Goal: Entertainment & Leisure: Consume media (video, audio)

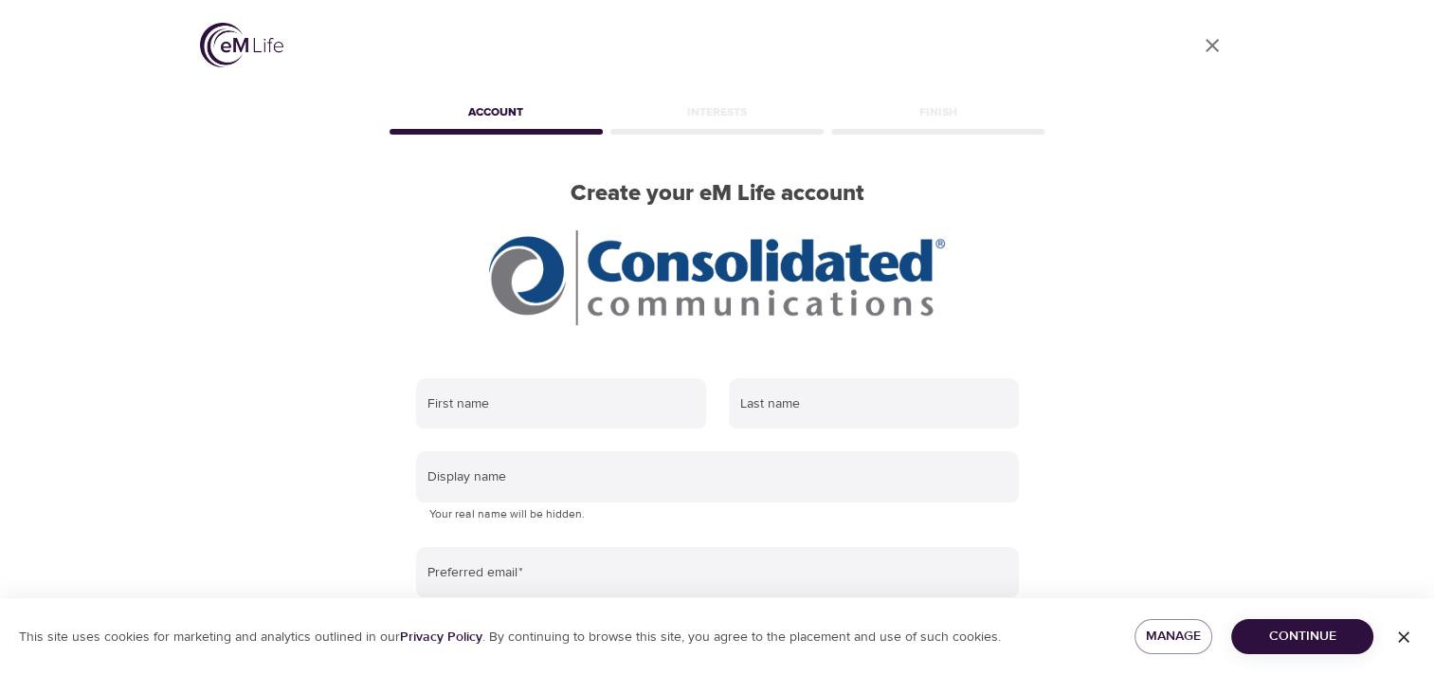
click at [1205, 54] on icon "User Profile" at bounding box center [1212, 45] width 23 height 23
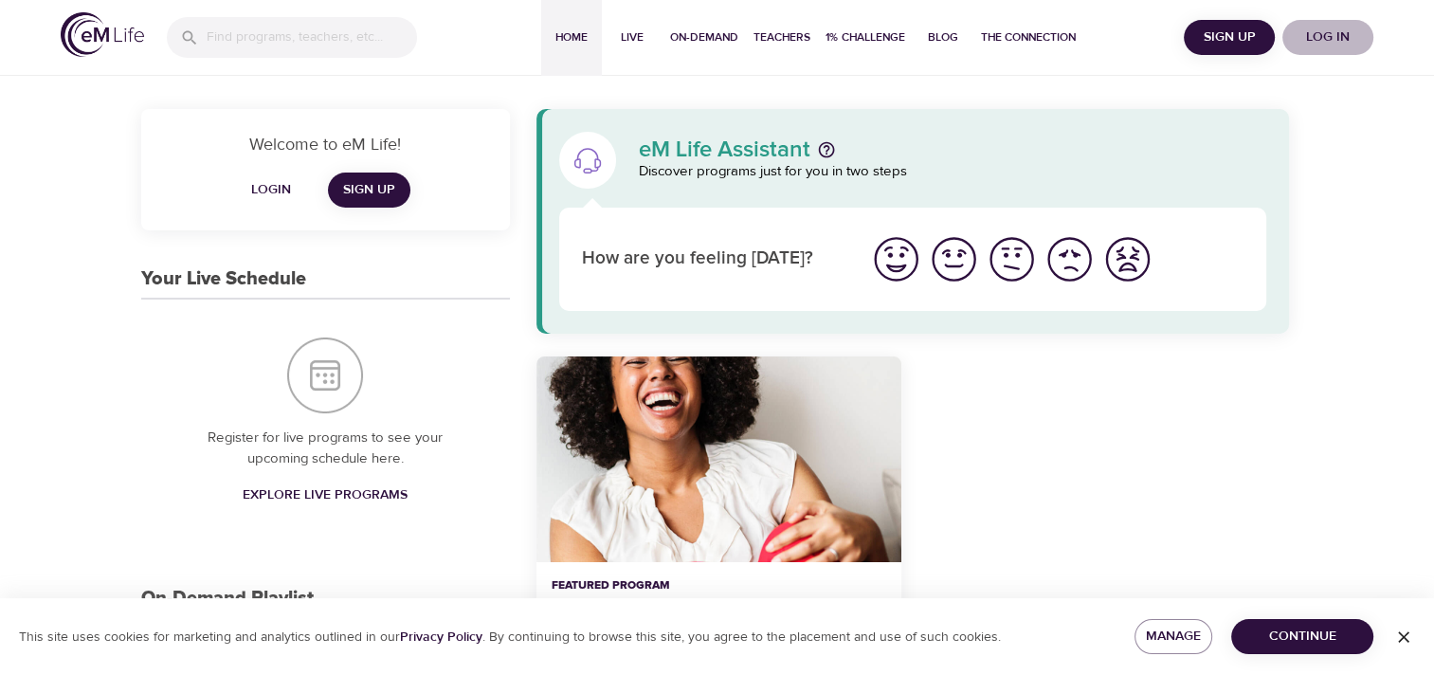
click at [1316, 34] on span "Log in" at bounding box center [1328, 38] width 76 height 24
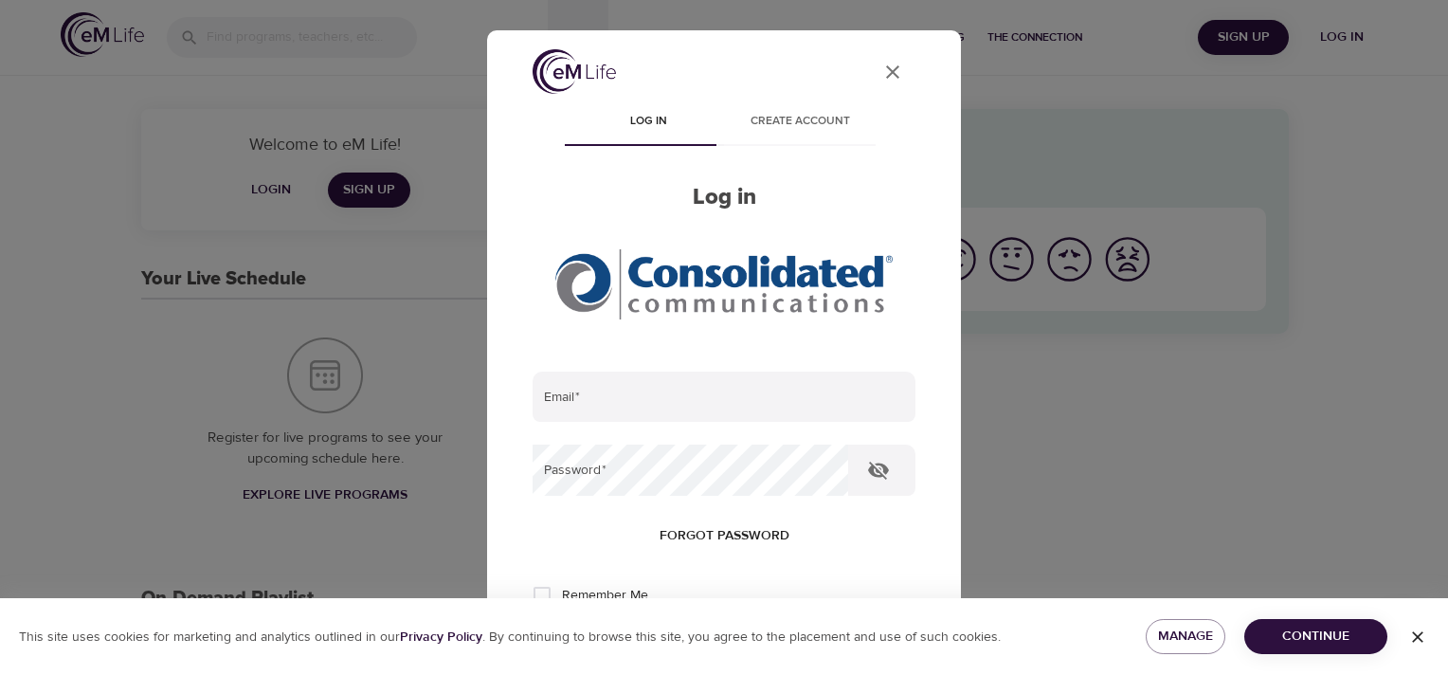
type input "[EMAIL_ADDRESS][PERSON_NAME][DOMAIN_NAME]"
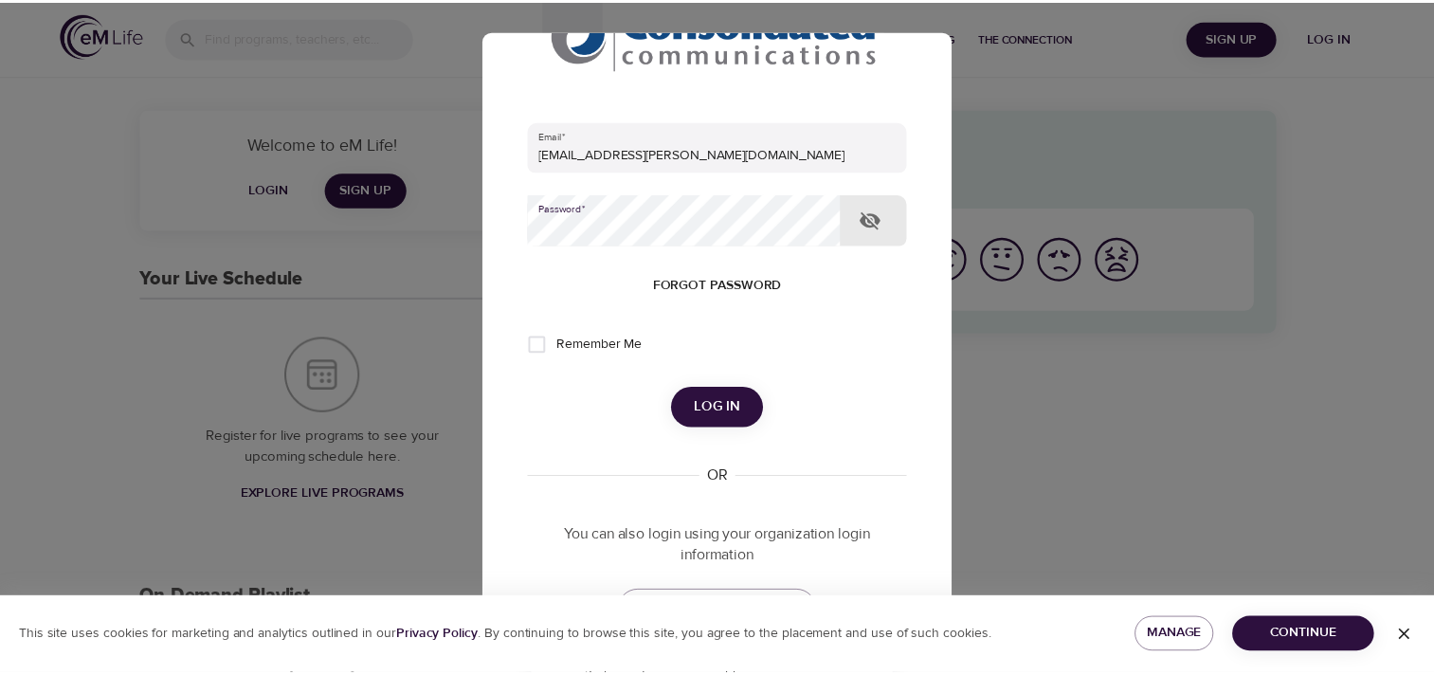
scroll to position [376, 0]
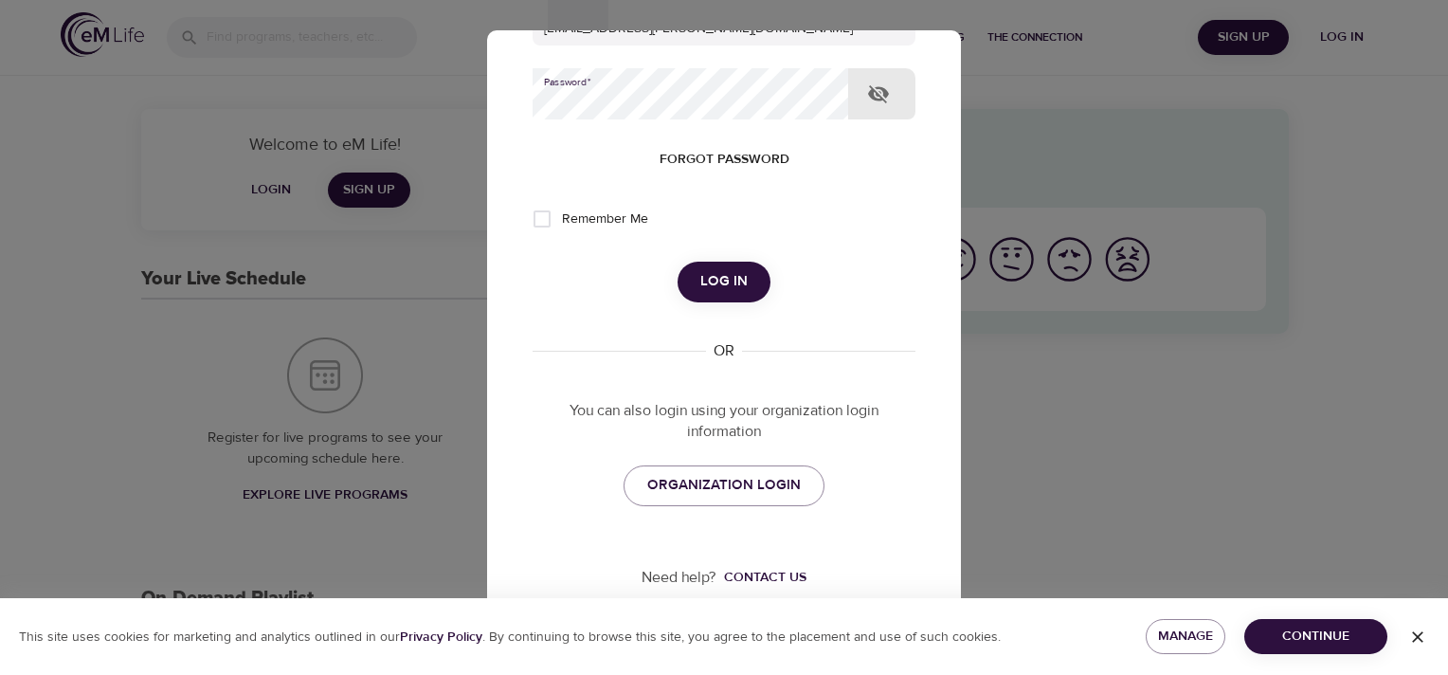
click at [576, 212] on span "Remember Me" at bounding box center [605, 219] width 86 height 20
click at [562, 212] on input "Remember Me" at bounding box center [542, 219] width 40 height 40
checkbox input "true"
click at [704, 272] on span "Log in" at bounding box center [723, 281] width 47 height 25
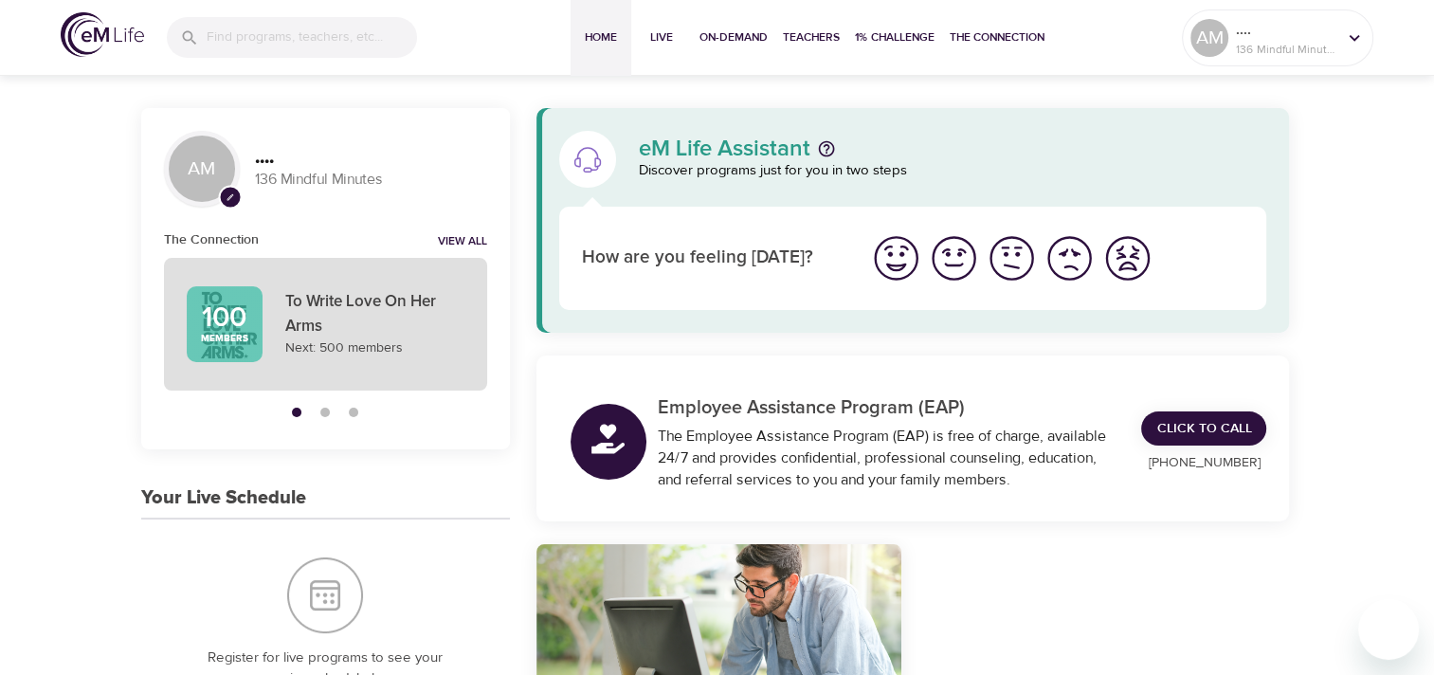
scroll to position [0, 0]
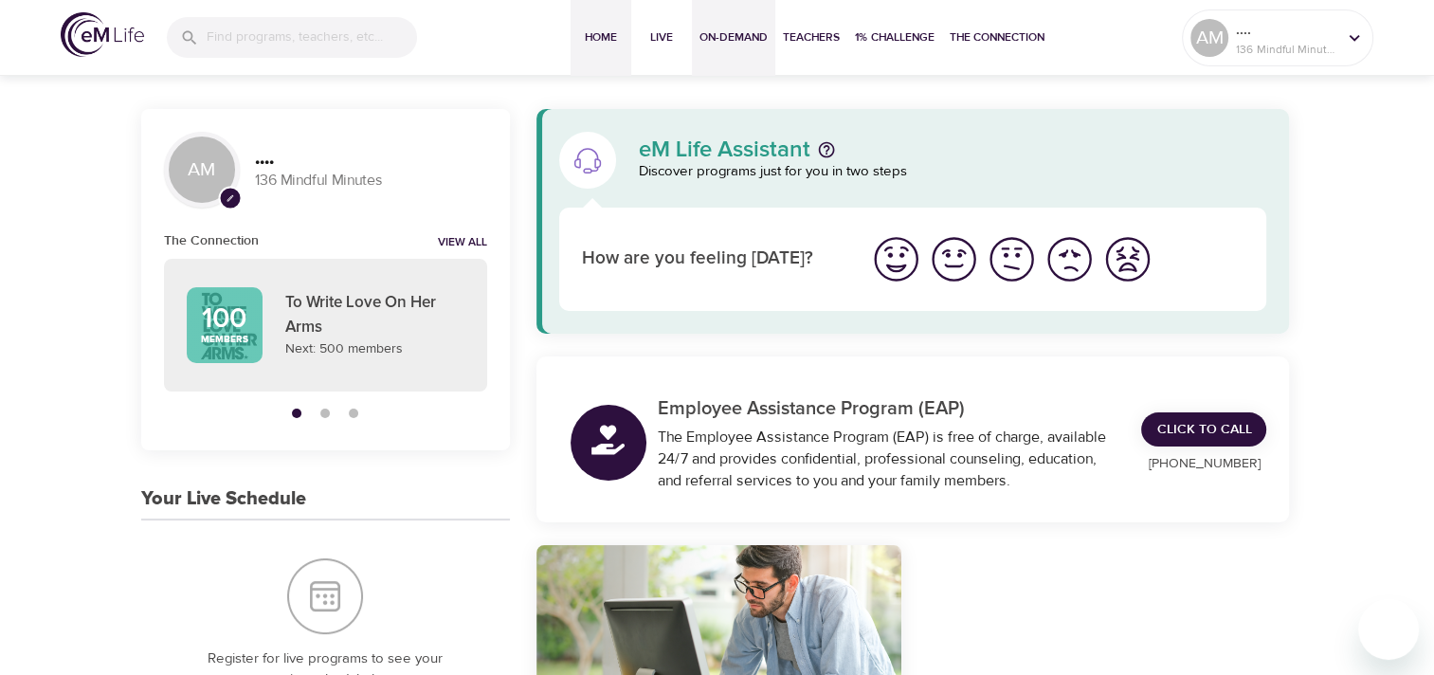
click at [716, 34] on span "On-Demand" at bounding box center [733, 37] width 68 height 20
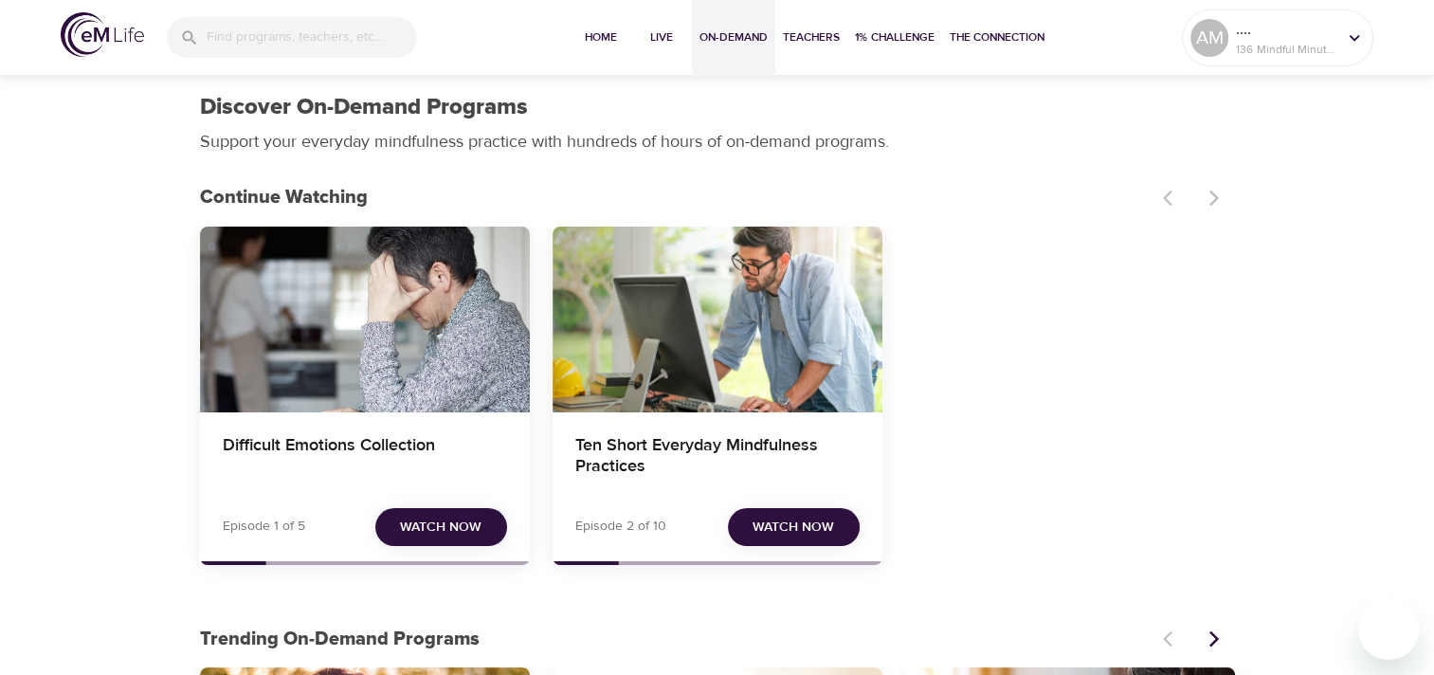
click at [757, 520] on span "Watch Now" at bounding box center [792, 527] width 81 height 24
